Goal: Find specific fact: Find specific fact

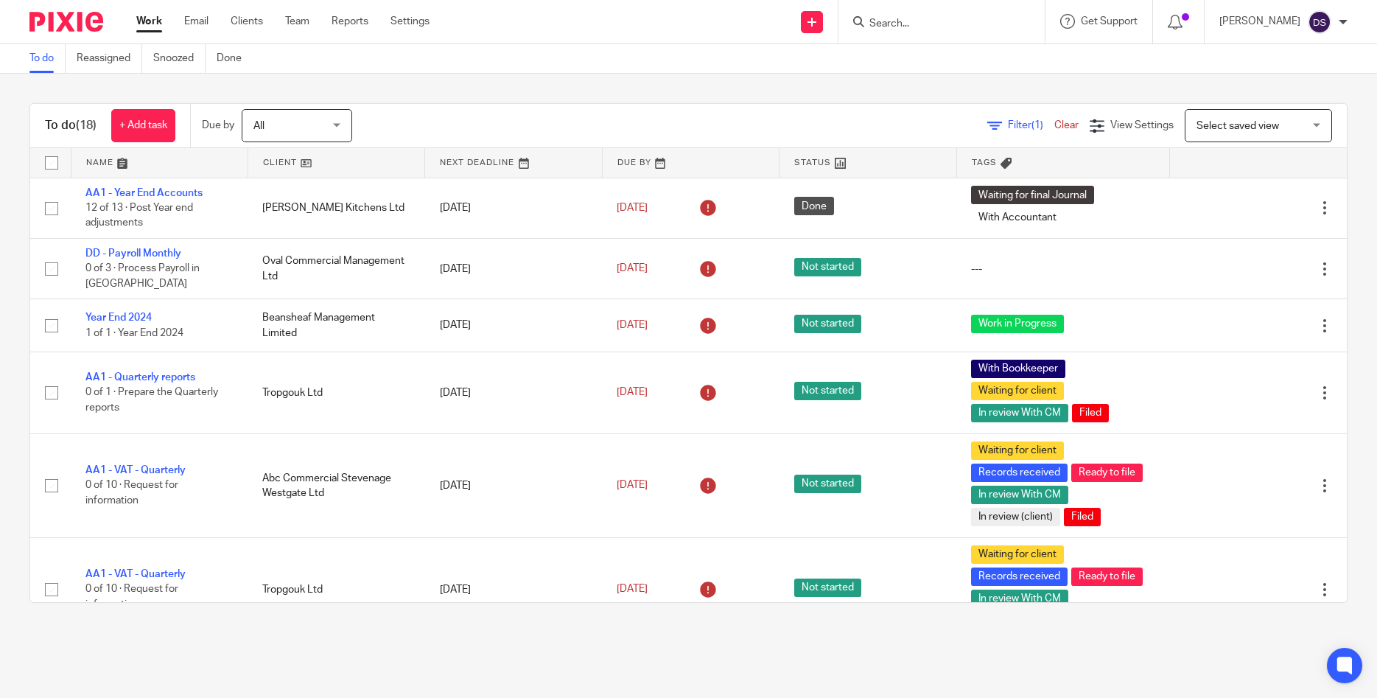
click at [915, 18] on input "Search" at bounding box center [934, 24] width 133 height 13
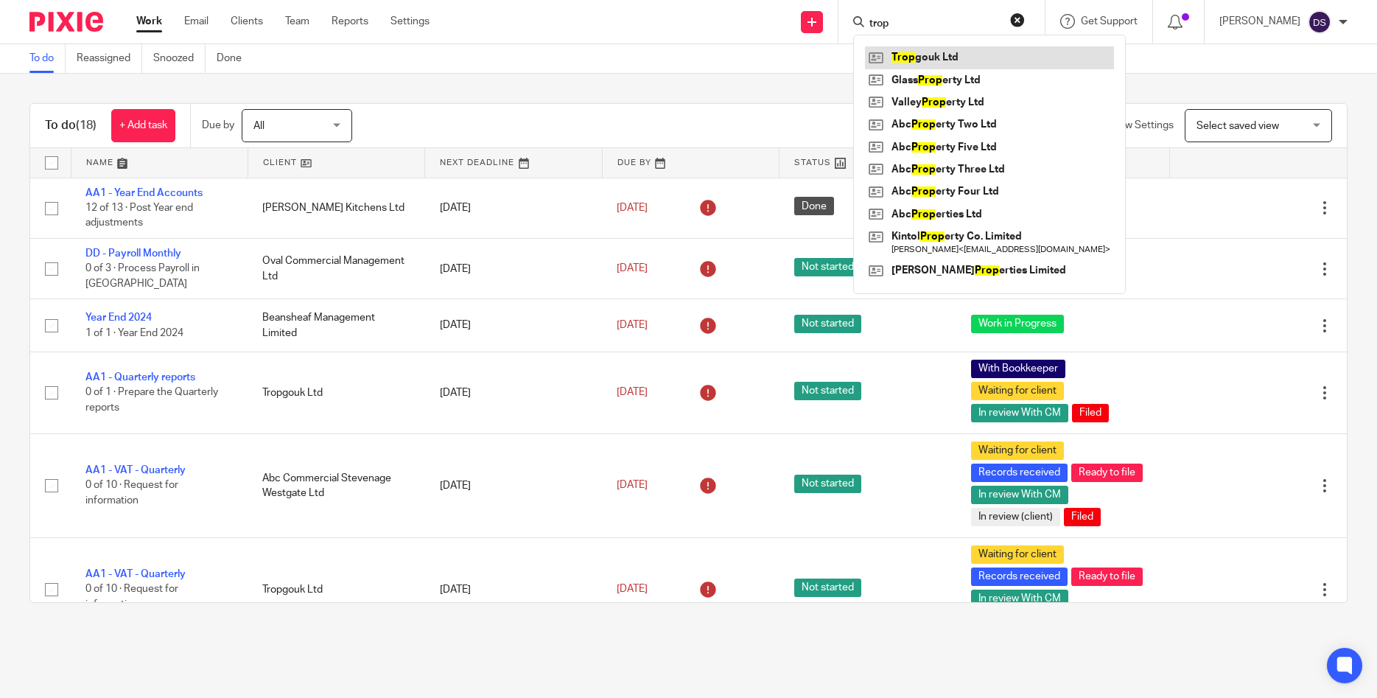
type input "trop"
click at [950, 62] on link at bounding box center [989, 57] width 249 height 22
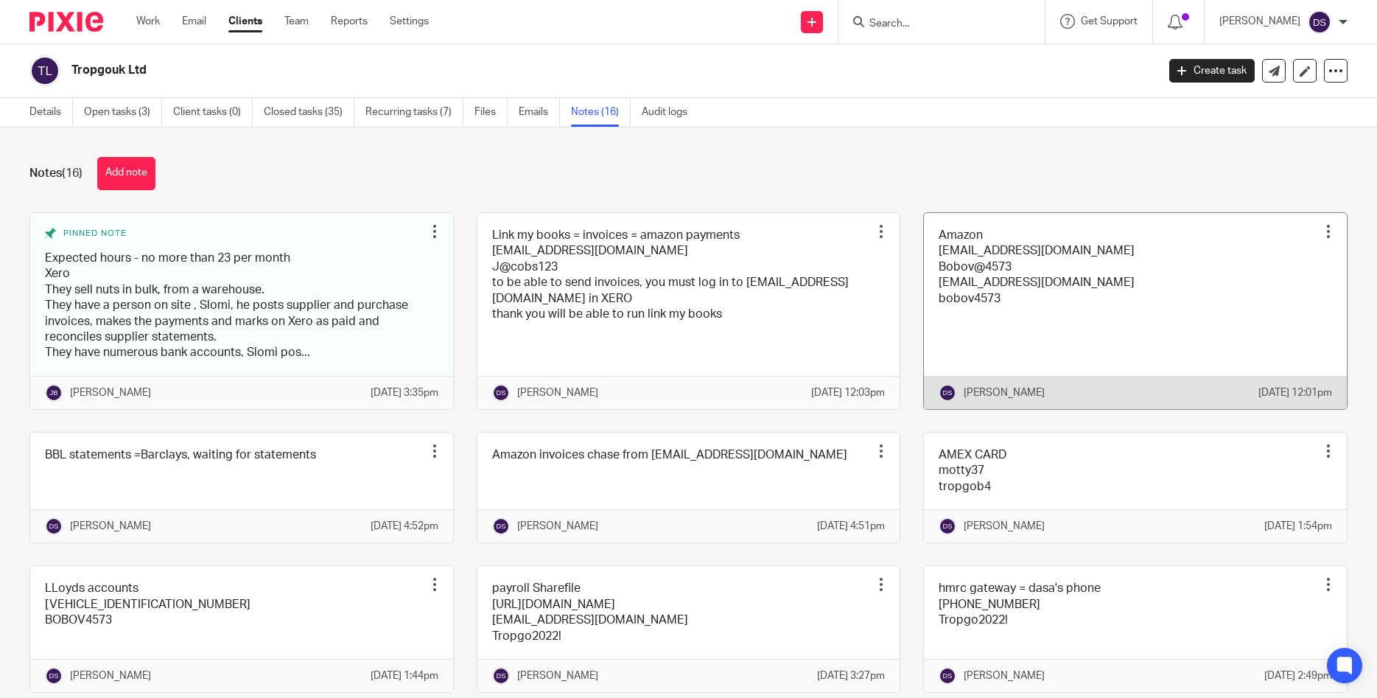
click at [992, 278] on link at bounding box center [1135, 311] width 423 height 196
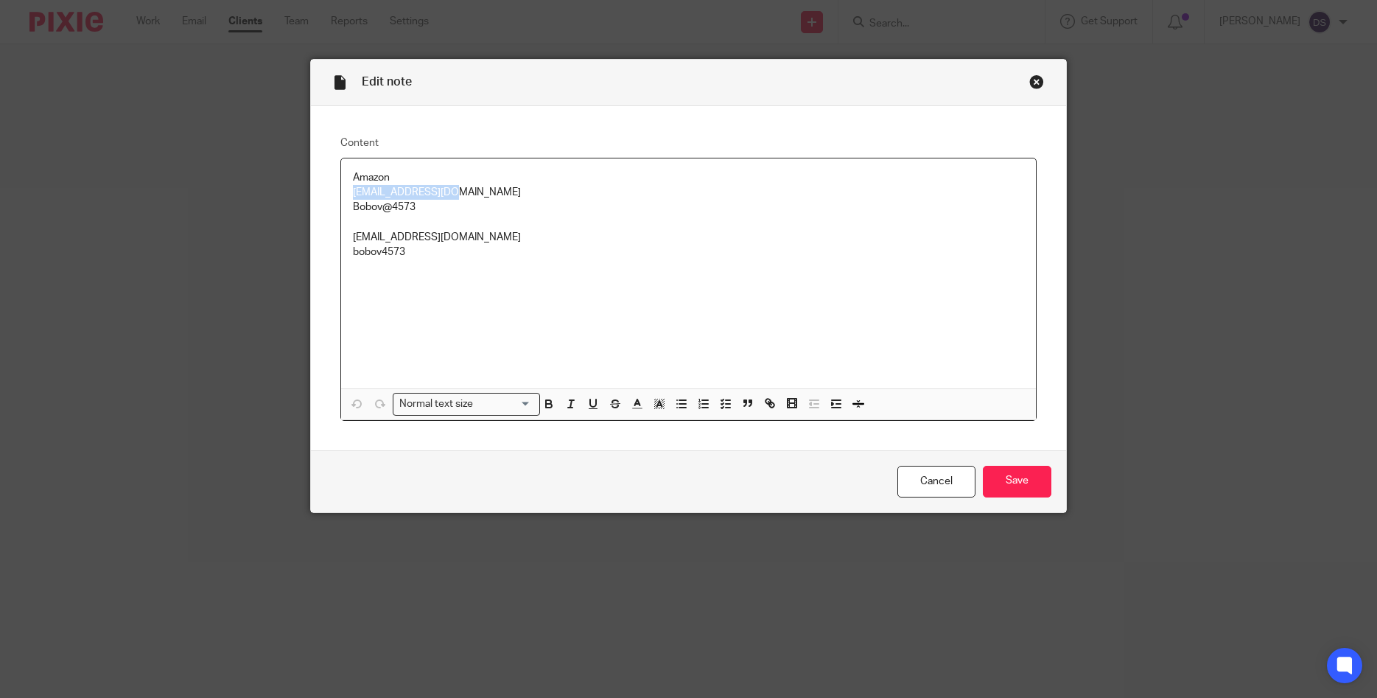
drag, startPoint x: 463, startPoint y: 192, endPoint x: 333, endPoint y: 190, distance: 130.4
click at [333, 190] on div "Content Amazon istromuk@gmail.com Bobov@4573 motty@tropgofoods.com bobov4573 No…" at bounding box center [689, 278] width 756 height 344
copy p "istromuk@gmail.com"
drag, startPoint x: 390, startPoint y: 208, endPoint x: 331, endPoint y: 206, distance: 59.7
click at [331, 206] on div "Content Amazon istromuk@gmail.com Bobov@4573 motty@tropgofoods.com bobov4573 No…" at bounding box center [689, 278] width 756 height 344
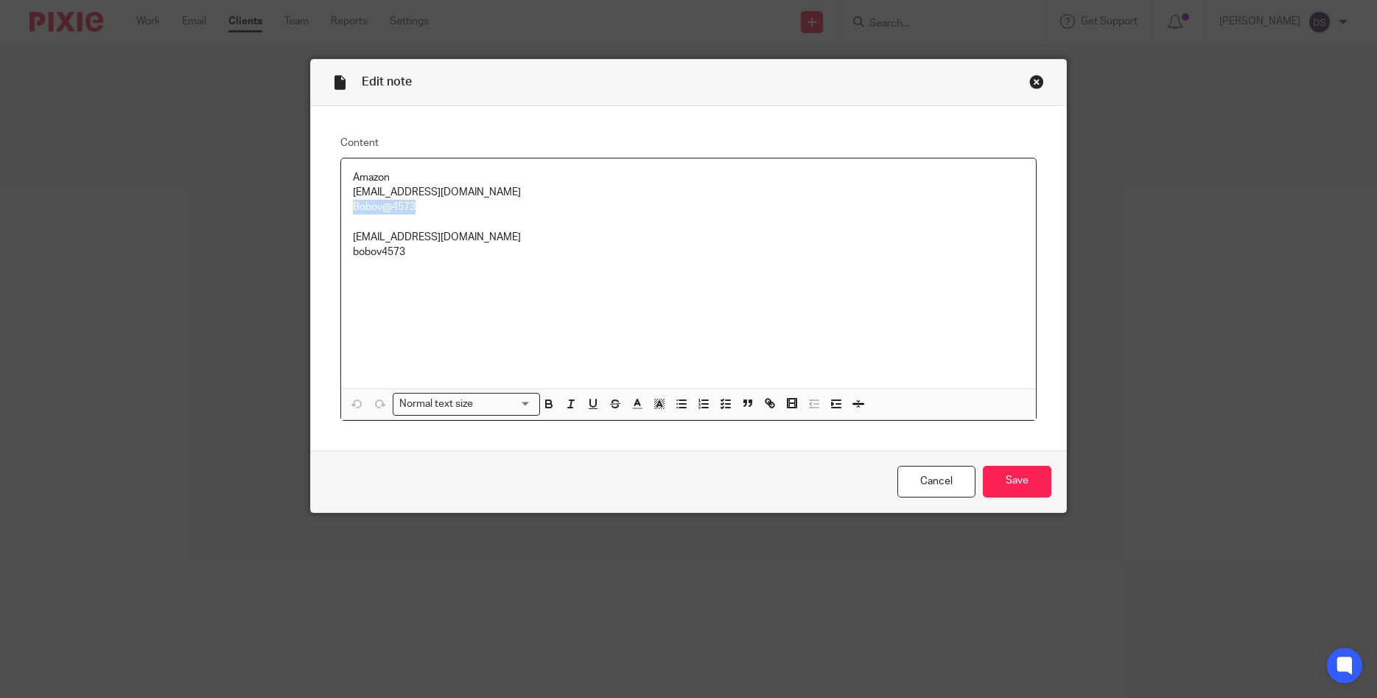
copy p "Bobov@4573"
click at [1038, 78] on div "Close this dialog window" at bounding box center [1036, 81] width 15 height 15
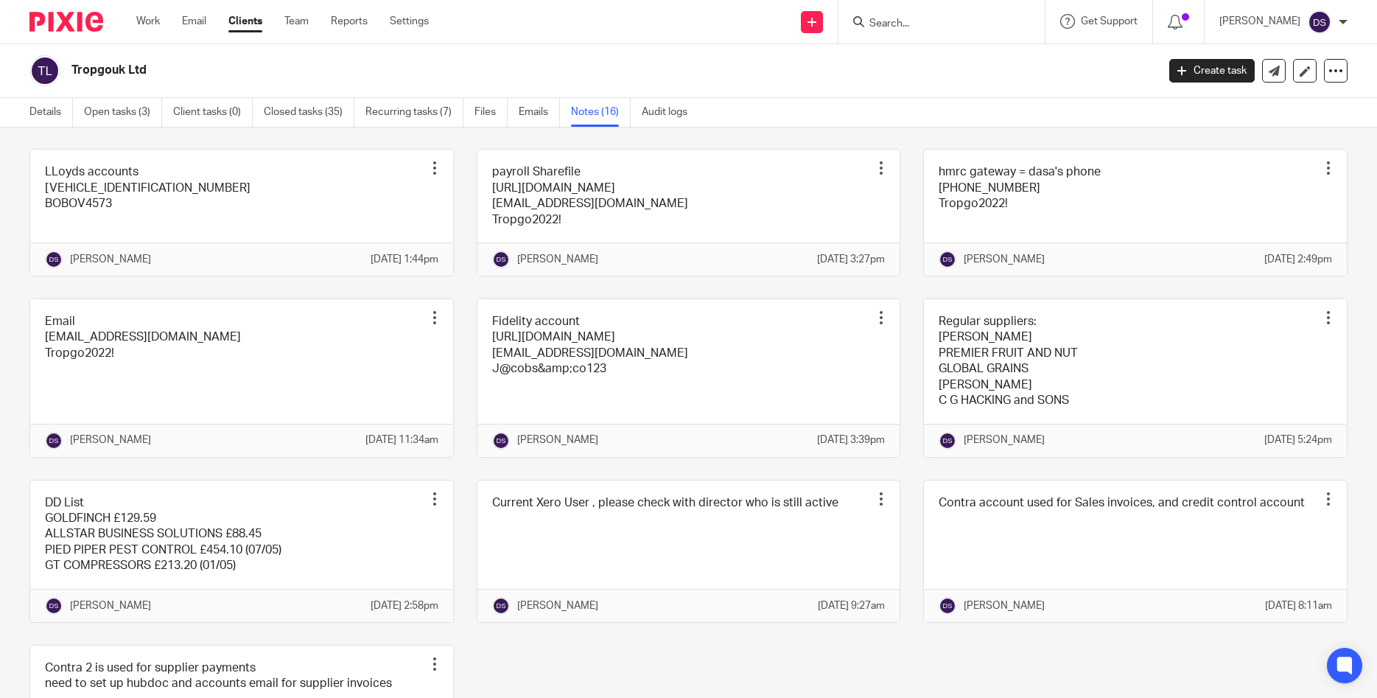
scroll to position [424, 0]
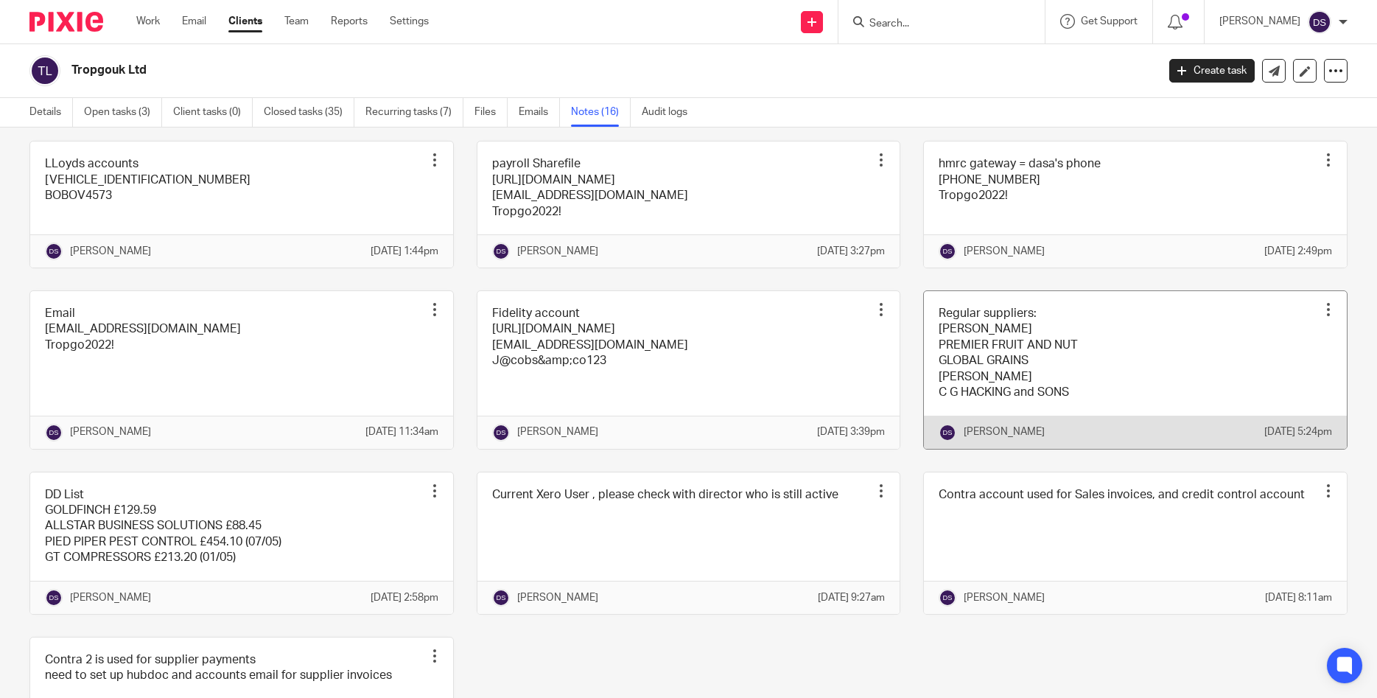
click at [1330, 317] on div at bounding box center [1328, 309] width 15 height 15
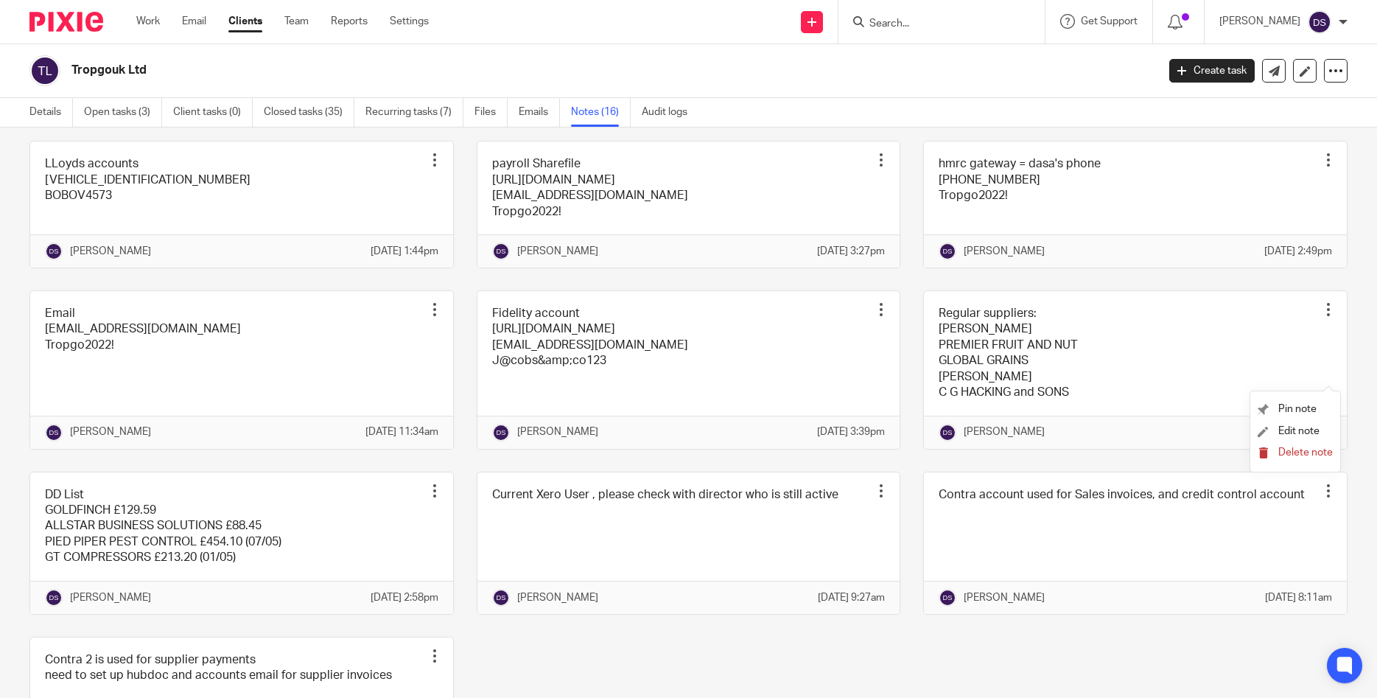
click at [1300, 454] on span "Delete note" at bounding box center [1305, 452] width 55 height 10
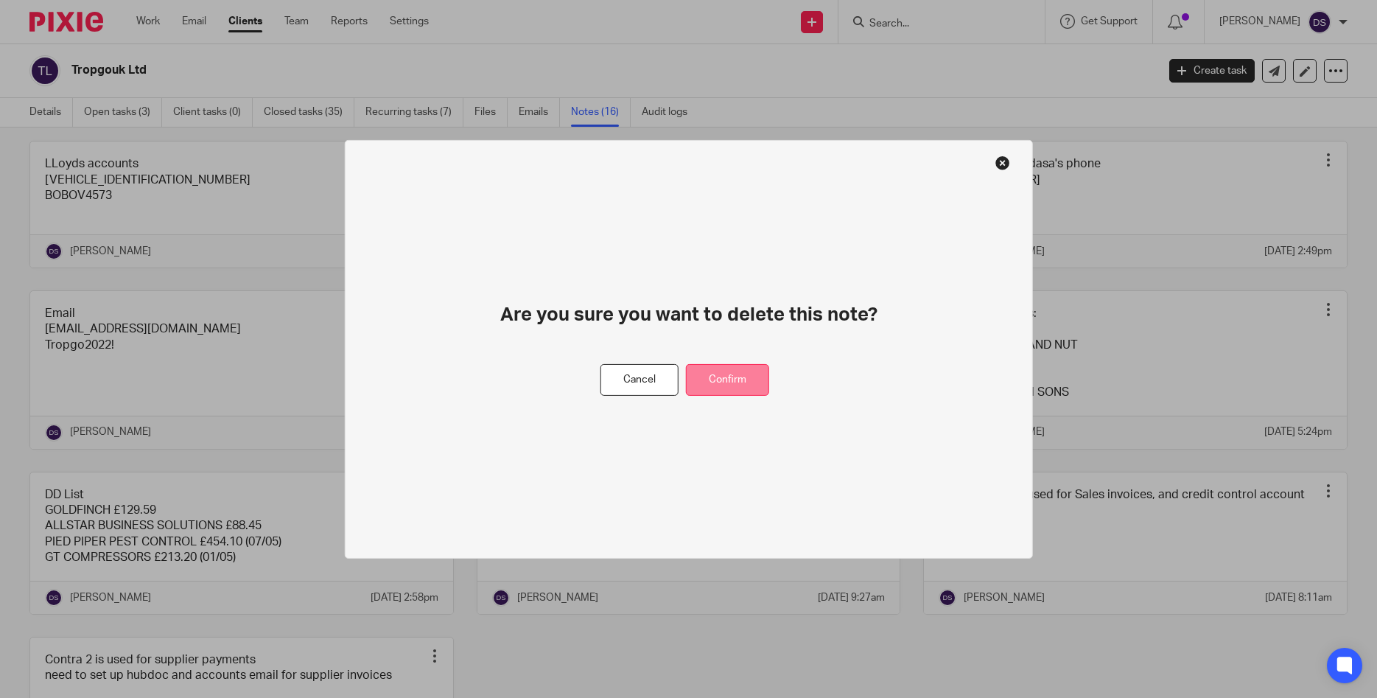
click at [729, 383] on button "Confirm" at bounding box center [727, 380] width 83 height 32
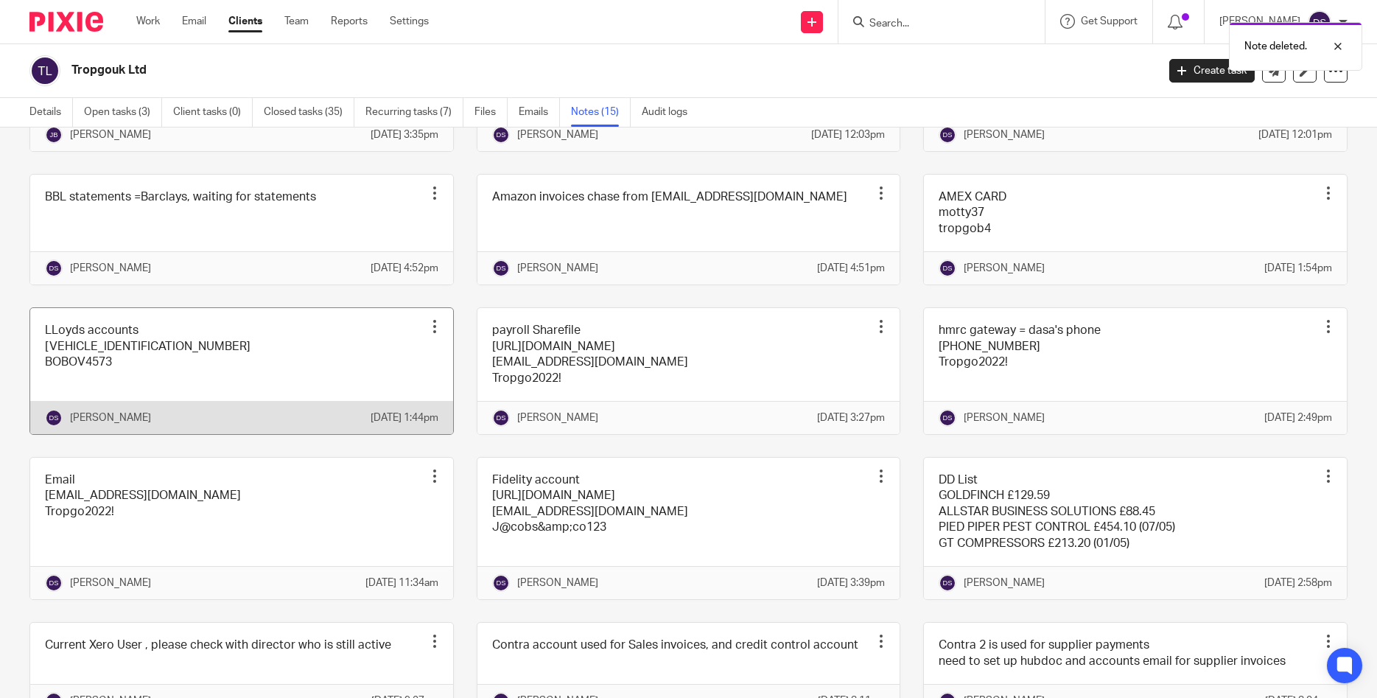
scroll to position [283, 0]
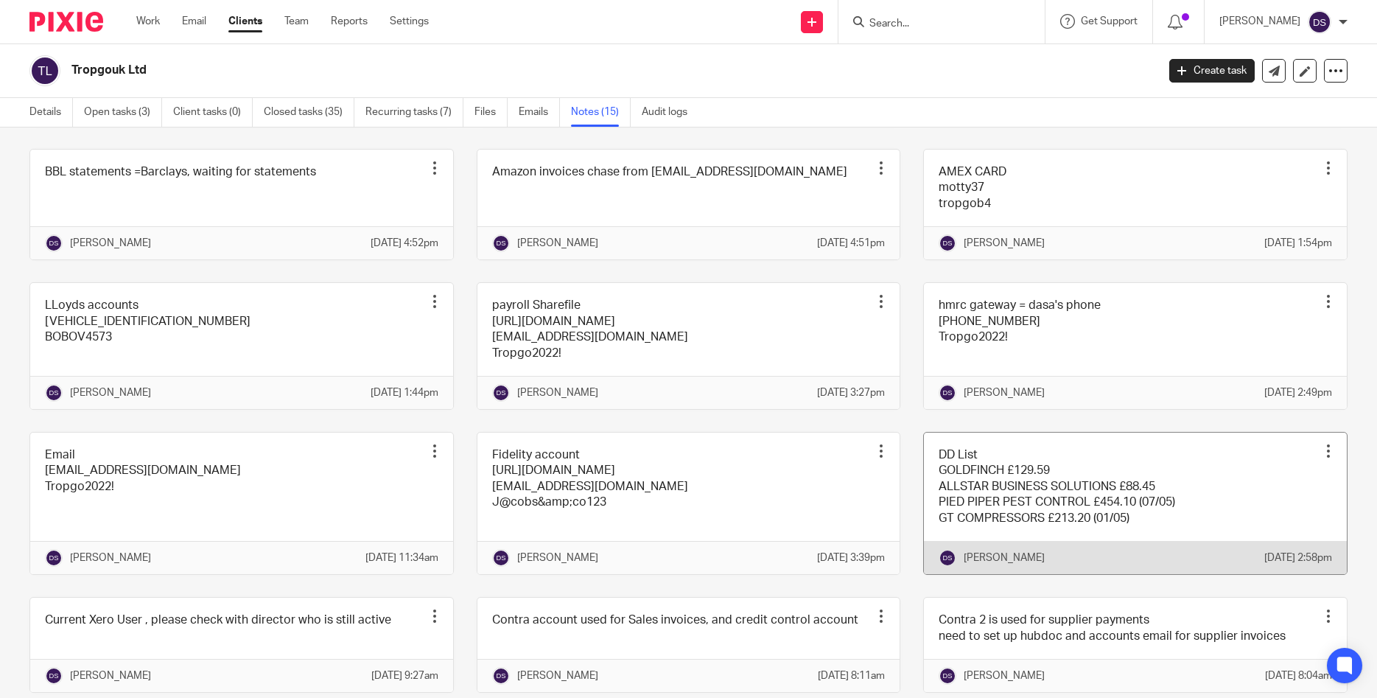
click at [1325, 458] on div at bounding box center [1328, 450] width 15 height 15
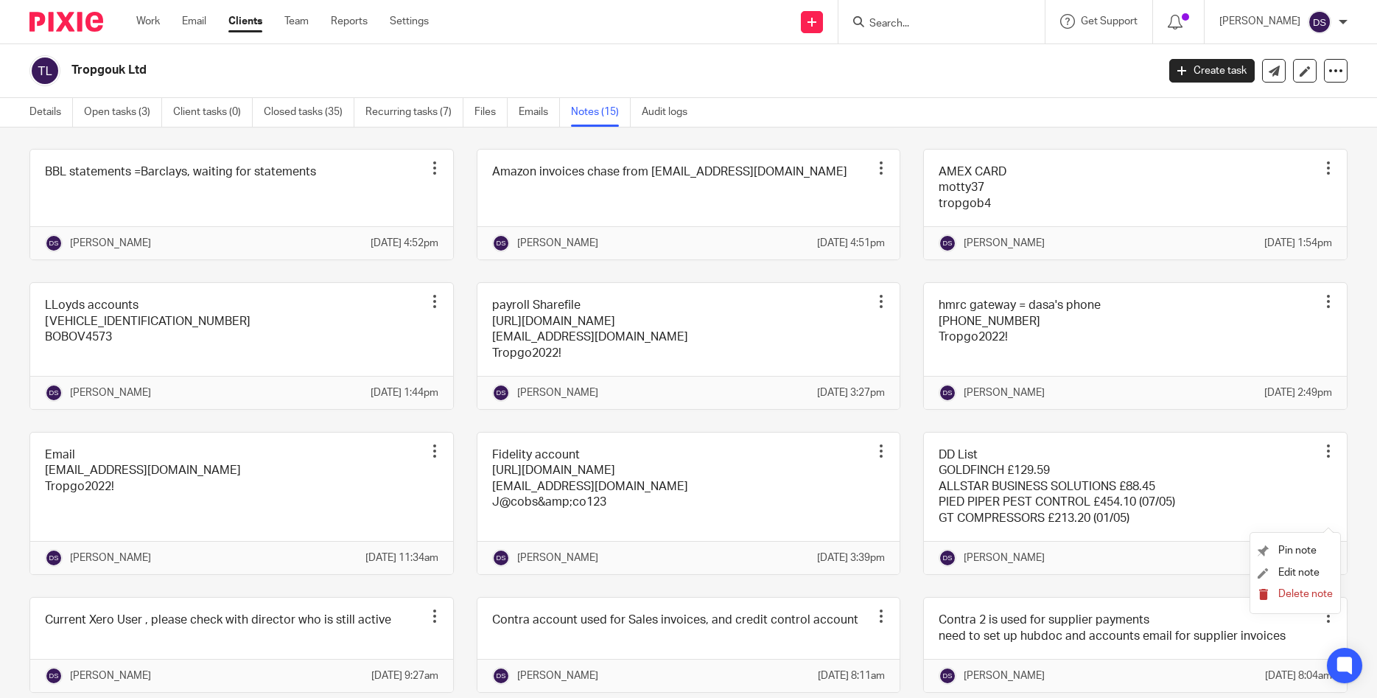
click at [1290, 595] on span "Delete note" at bounding box center [1305, 594] width 55 height 10
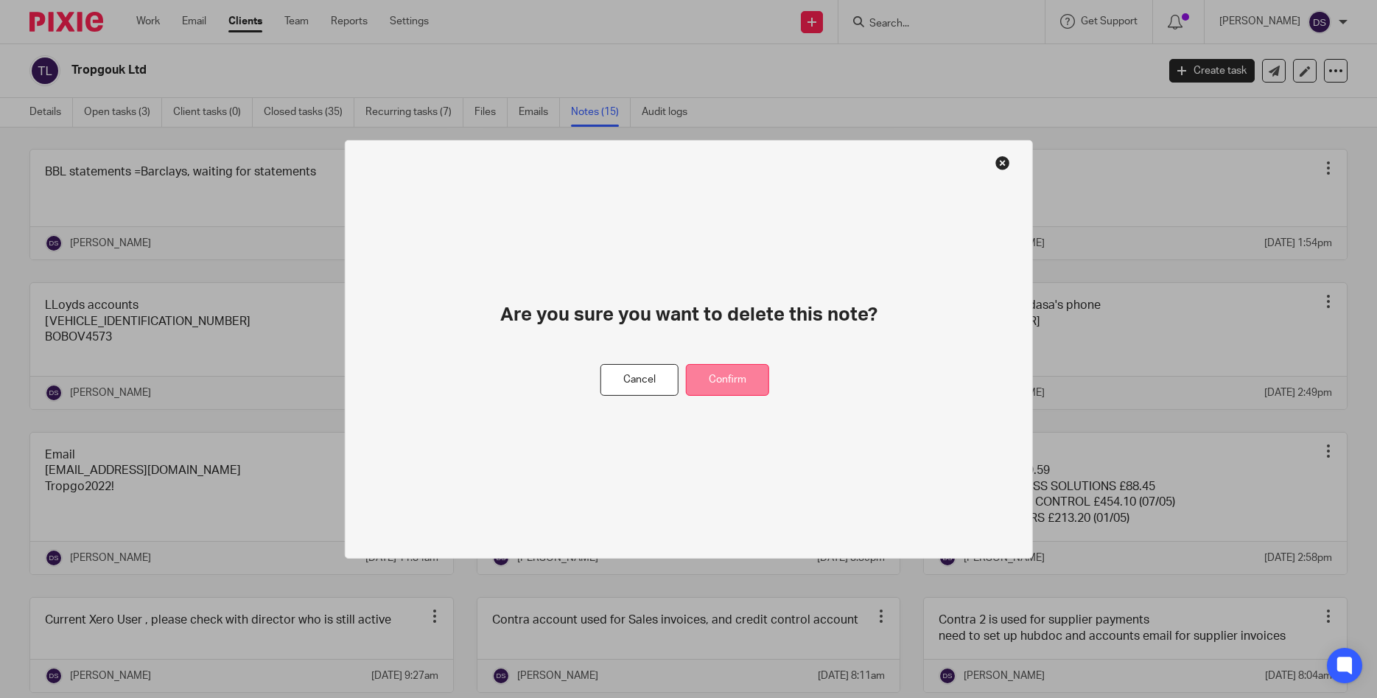
click at [719, 382] on button "Confirm" at bounding box center [727, 380] width 83 height 32
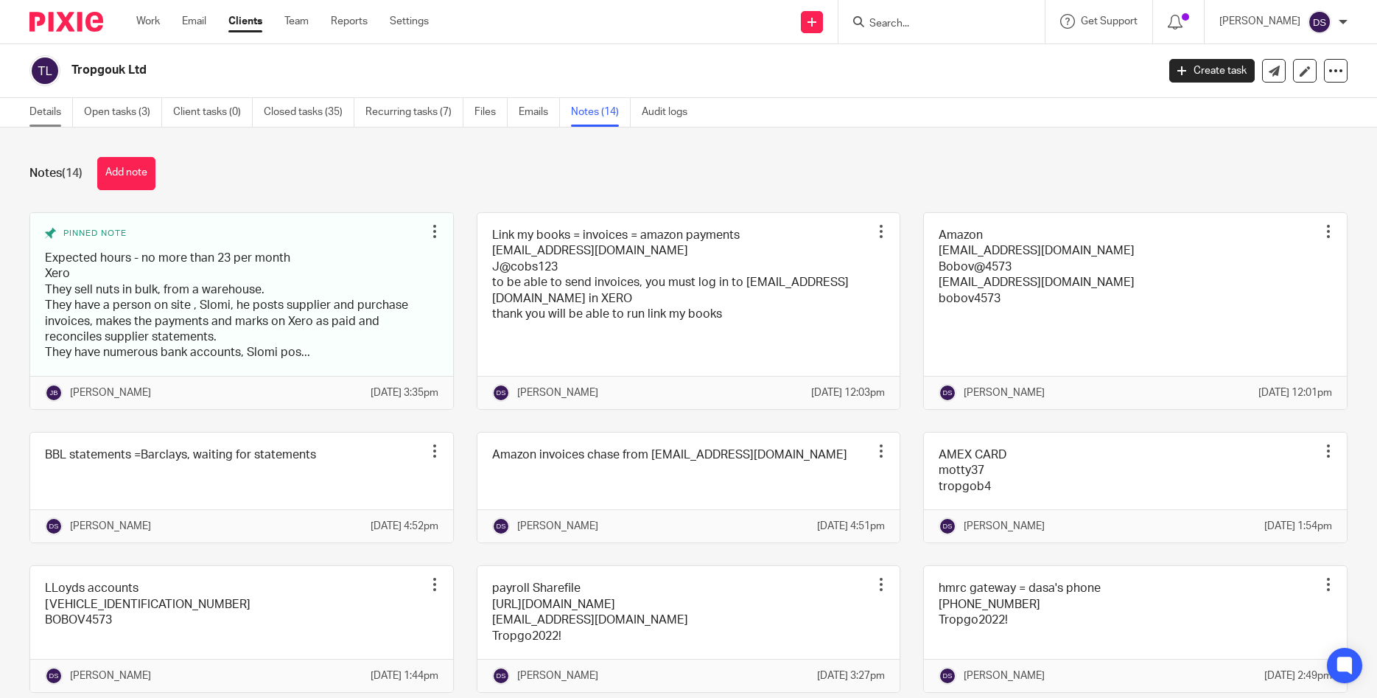
click at [30, 113] on link "Details" at bounding box center [50, 112] width 43 height 29
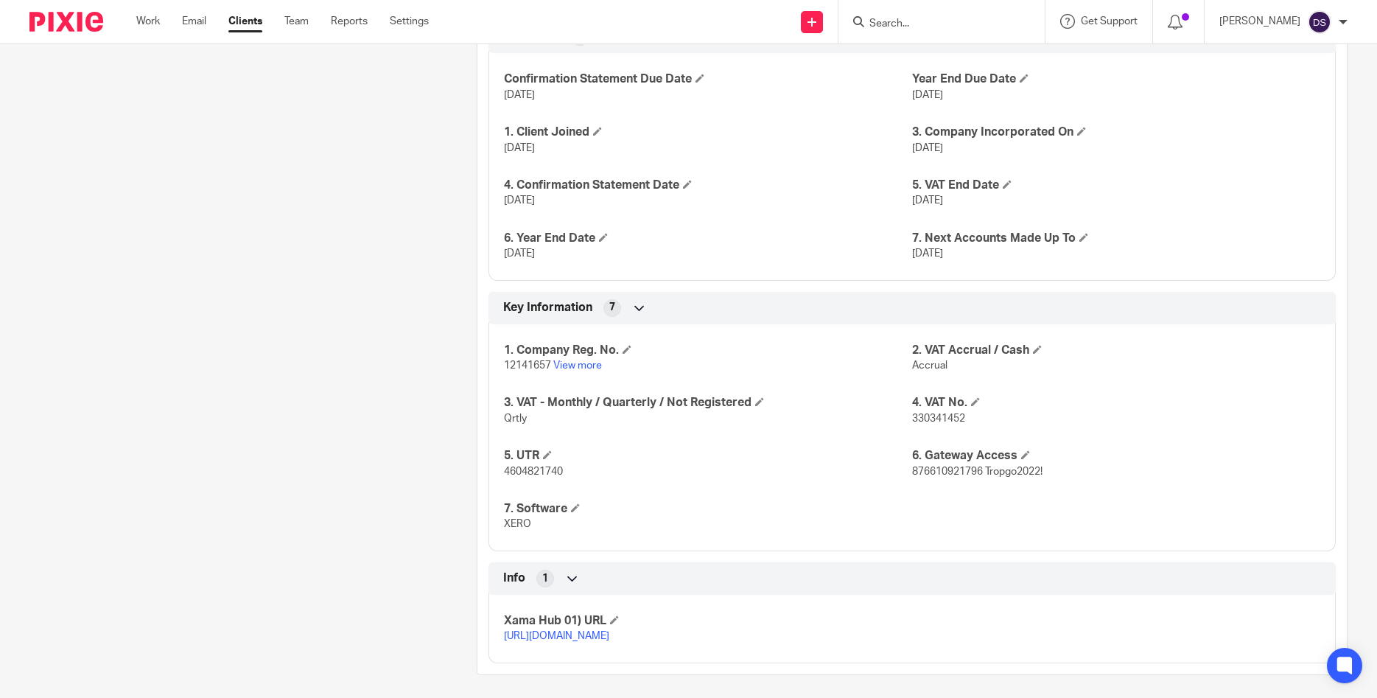
scroll to position [919, 0]
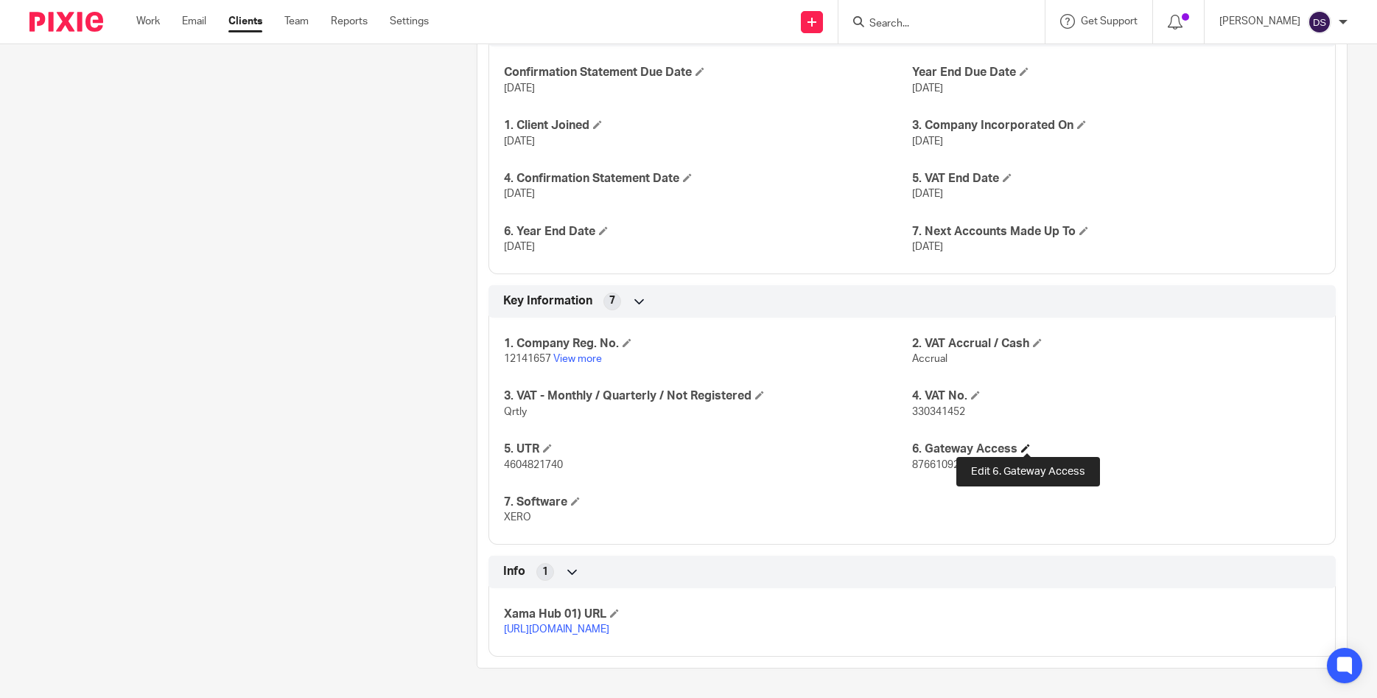
click at [1024, 446] on span at bounding box center [1025, 447] width 9 height 9
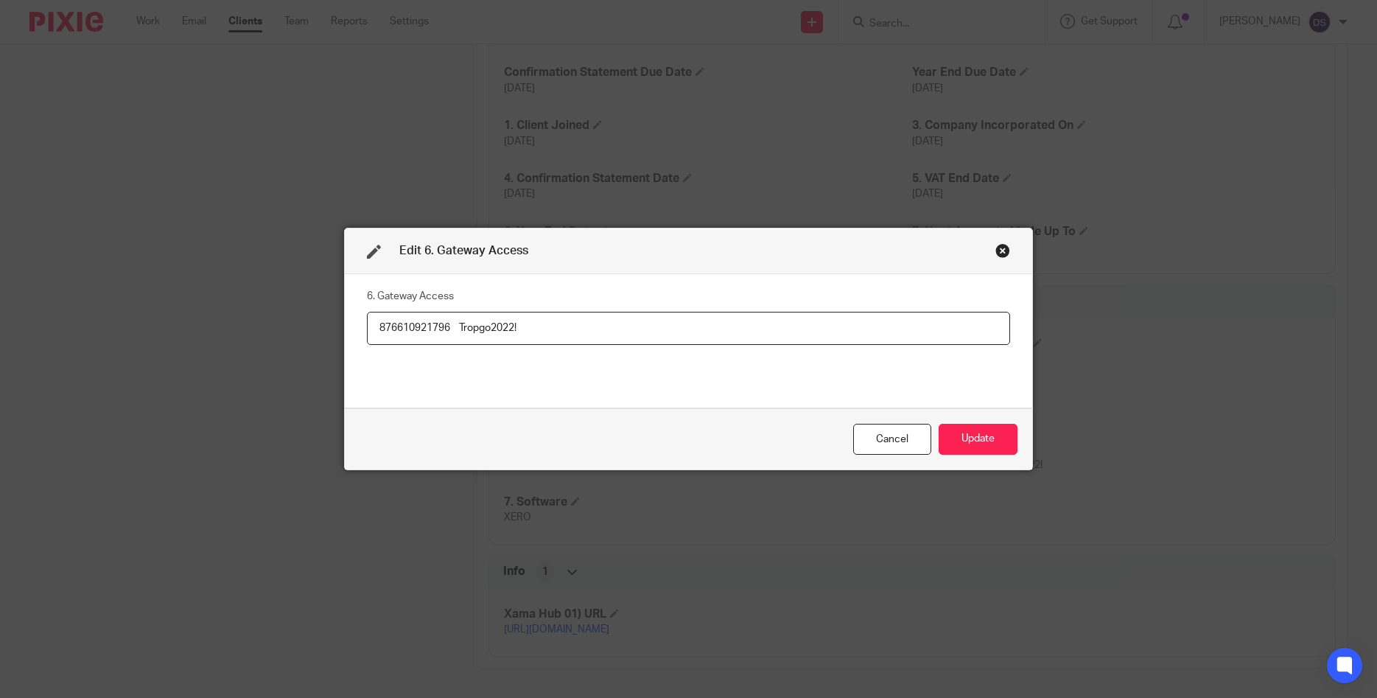
drag, startPoint x: 446, startPoint y: 323, endPoint x: 286, endPoint y: 321, distance: 159.9
click at [367, 321] on input "876610921796 Tropgo2022!" at bounding box center [688, 328] width 643 height 33
drag, startPoint x: 550, startPoint y: 328, endPoint x: 462, endPoint y: 324, distance: 87.7
click at [462, 324] on input "876610921796 Tropgo2022!" at bounding box center [688, 328] width 643 height 33
drag, startPoint x: 451, startPoint y: 325, endPoint x: 358, endPoint y: 325, distance: 92.8
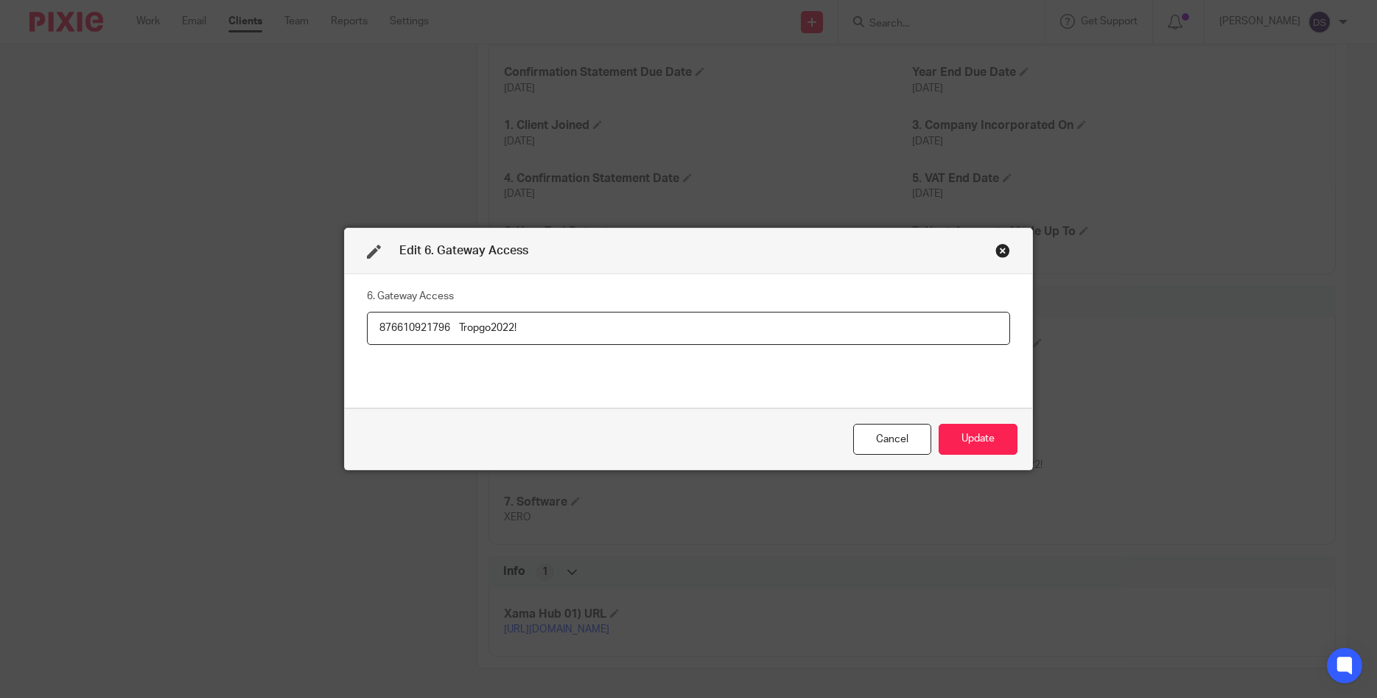
click at [367, 325] on input "876610921796 Tropgo2022!" at bounding box center [688, 328] width 643 height 33
drag, startPoint x: 550, startPoint y: 325, endPoint x: 463, endPoint y: 328, distance: 86.2
click at [463, 328] on input "876610921796 Tropgo2022!" at bounding box center [688, 328] width 643 height 33
click at [998, 250] on div "Close this dialog window" at bounding box center [1002, 250] width 15 height 15
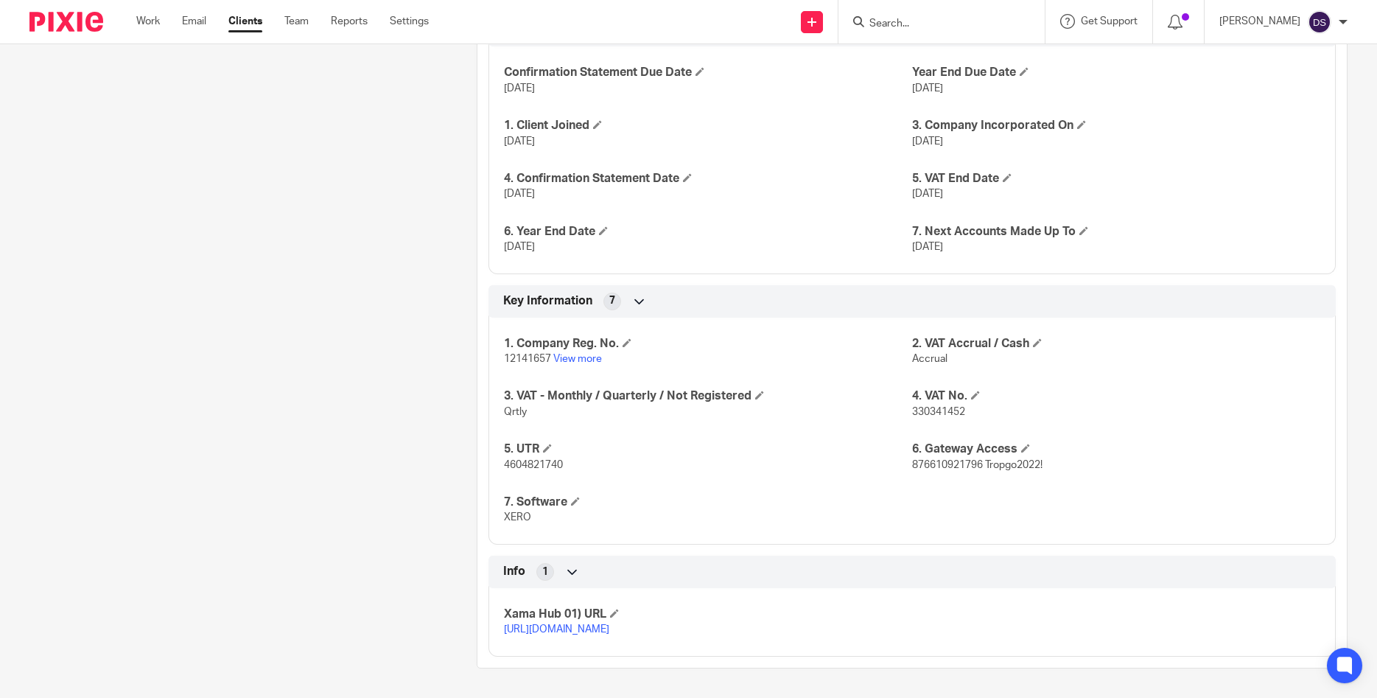
scroll to position [566, 0]
